Goal: Transaction & Acquisition: Purchase product/service

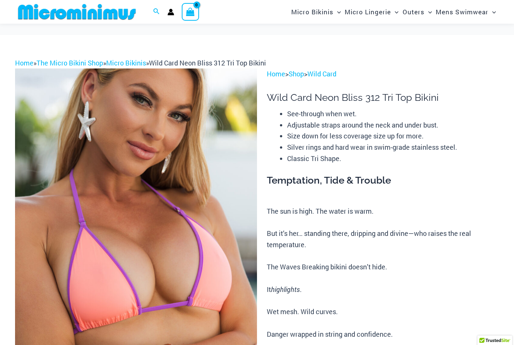
scroll to position [40, 0]
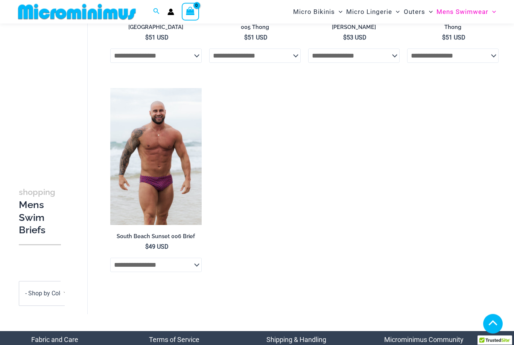
scroll to position [423, 0]
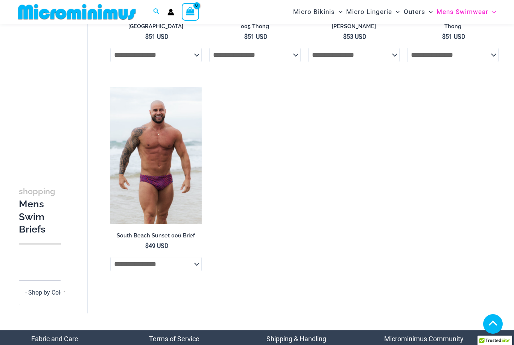
click at [187, 262] on select "**********" at bounding box center [155, 264] width 91 height 14
select select "*******"
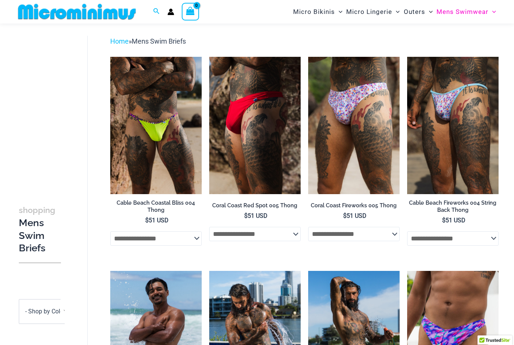
scroll to position [0, 0]
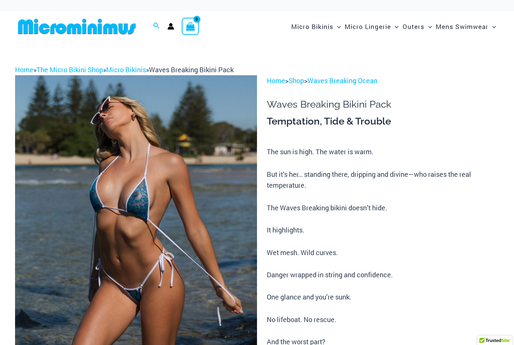
click at [198, 184] on img at bounding box center [136, 256] width 242 height 363
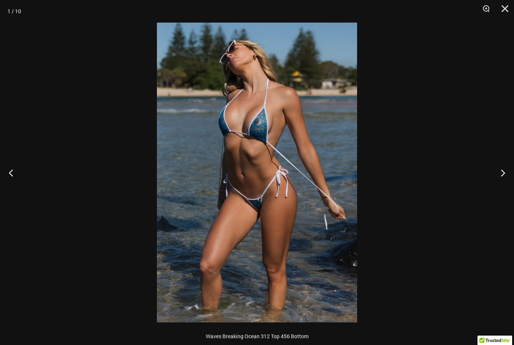
click at [496, 171] on button "Next" at bounding box center [499, 173] width 28 height 38
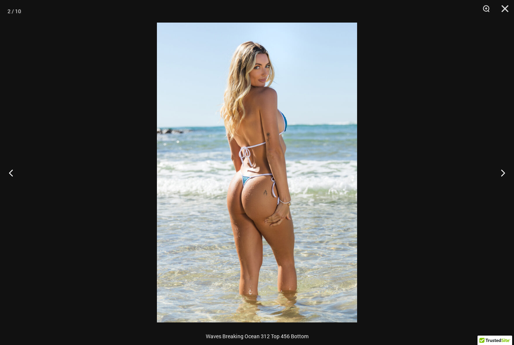
click at [497, 173] on button "Next" at bounding box center [499, 173] width 28 height 38
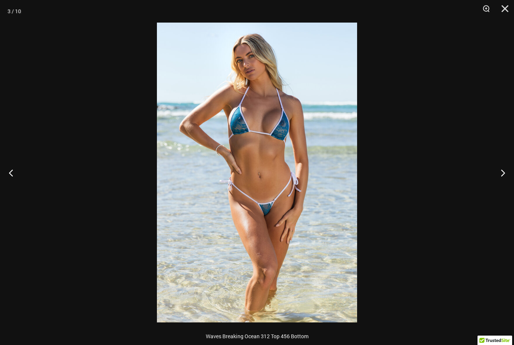
click at [495, 173] on button "Next" at bounding box center [499, 173] width 28 height 38
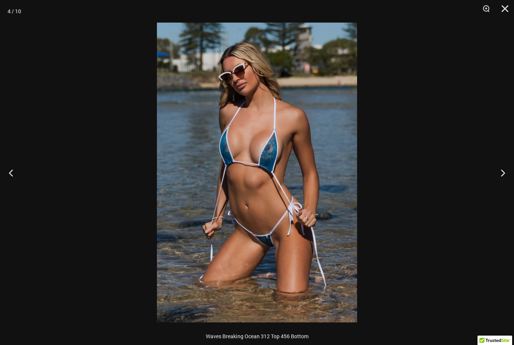
click at [496, 174] on button "Next" at bounding box center [499, 173] width 28 height 38
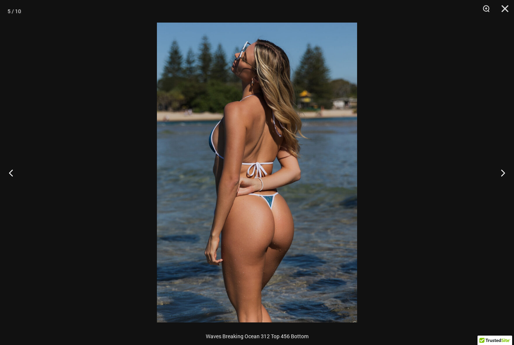
click at [497, 169] on button "Next" at bounding box center [499, 173] width 28 height 38
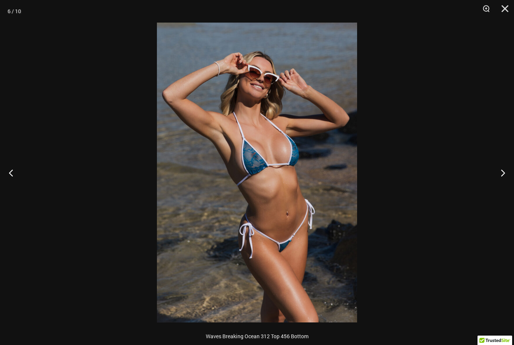
click at [500, 171] on button "Next" at bounding box center [499, 173] width 28 height 38
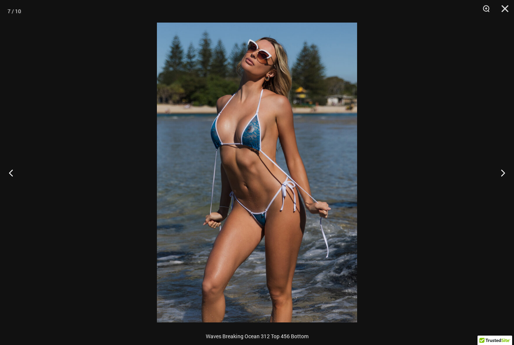
click at [499, 170] on button "Next" at bounding box center [499, 173] width 28 height 38
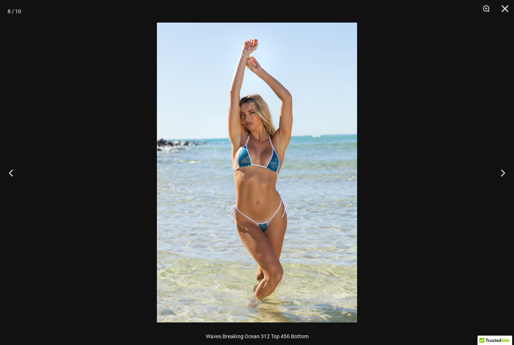
click at [501, 165] on button "Next" at bounding box center [499, 173] width 28 height 38
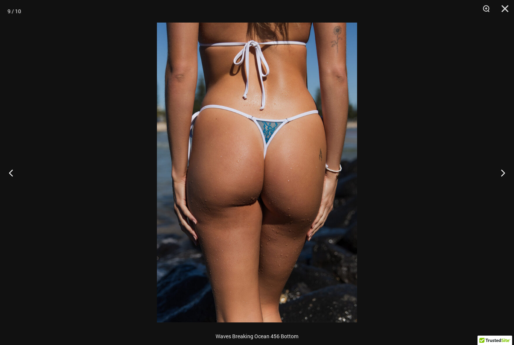
click at [13, 171] on button "Previous" at bounding box center [14, 173] width 28 height 38
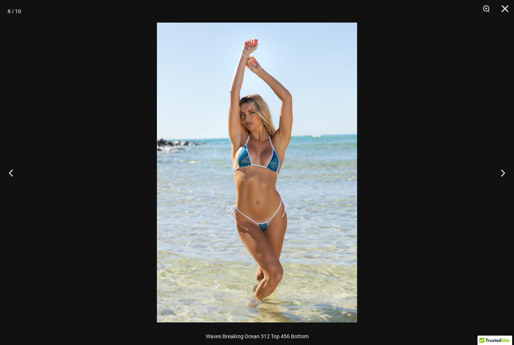
click at [500, 174] on button "Next" at bounding box center [499, 173] width 28 height 38
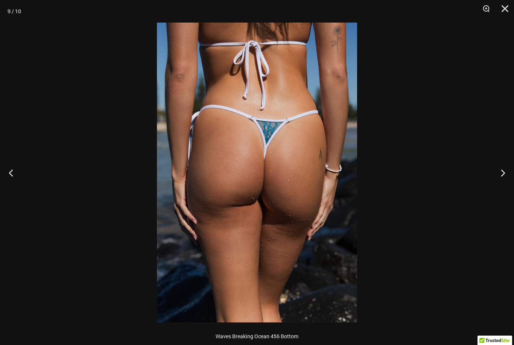
click at [506, 11] on button "Close" at bounding box center [501, 11] width 19 height 23
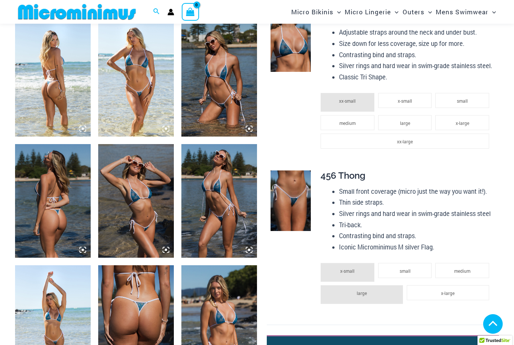
scroll to position [416, 0]
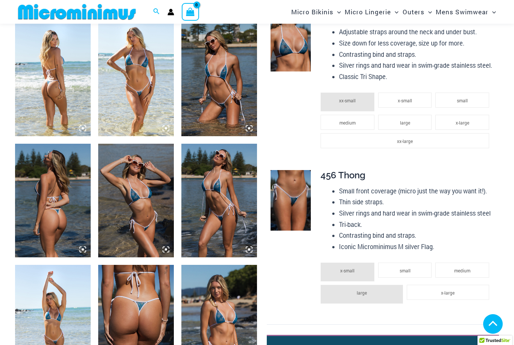
click at [403, 97] on span "x-small" at bounding box center [404, 100] width 14 height 6
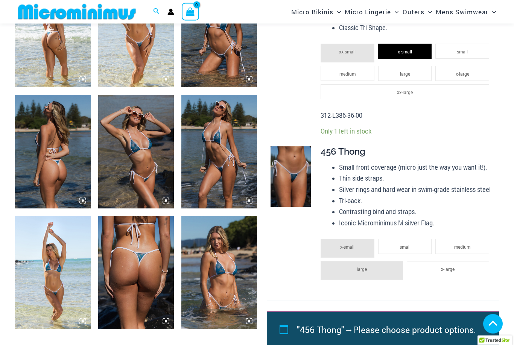
scroll to position [465, 0]
click at [470, 45] on li "small" at bounding box center [462, 51] width 54 height 15
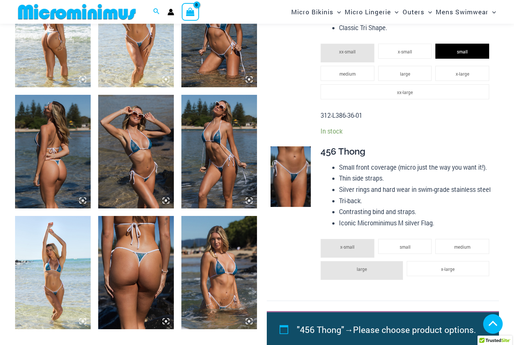
click at [403, 244] on span "small" at bounding box center [404, 247] width 11 height 6
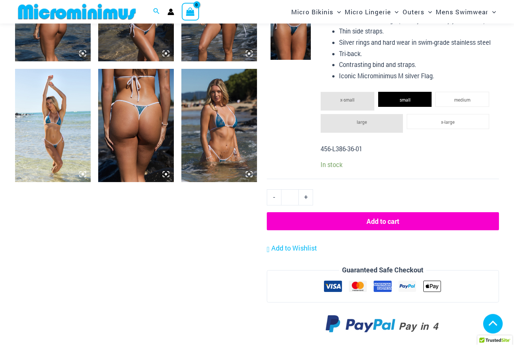
click at [405, 213] on button "Add to cart" at bounding box center [383, 221] width 232 height 18
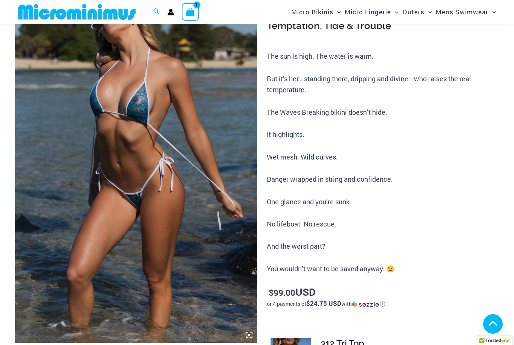
scroll to position [0, 0]
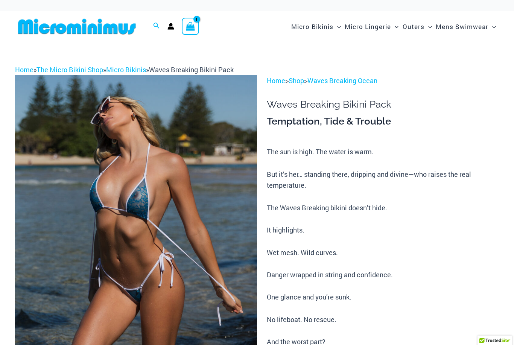
click at [193, 22] on icon "View Shopping Cart, 1 items" at bounding box center [190, 26] width 9 height 9
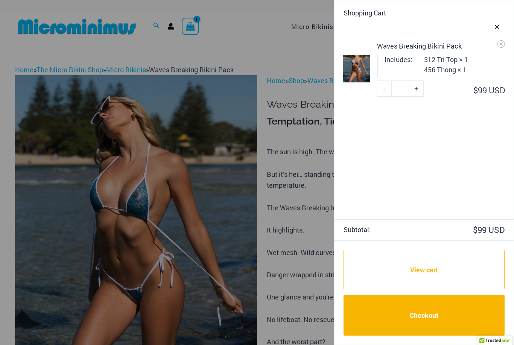
click at [426, 265] on link "View cart" at bounding box center [423, 270] width 161 height 40
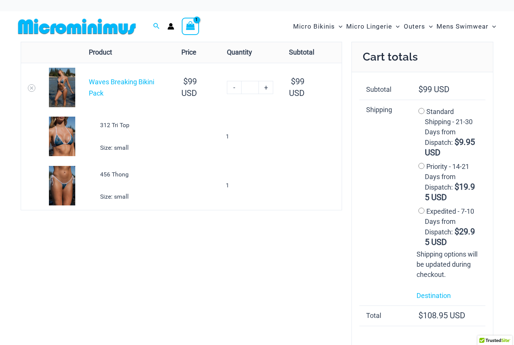
click at [0, 65] on div "Remove item Thumbnail image Product Price Quantity Subtotal Waves Breaking Biki…" at bounding box center [257, 234] width 514 height 385
